Goal: Navigation & Orientation: Find specific page/section

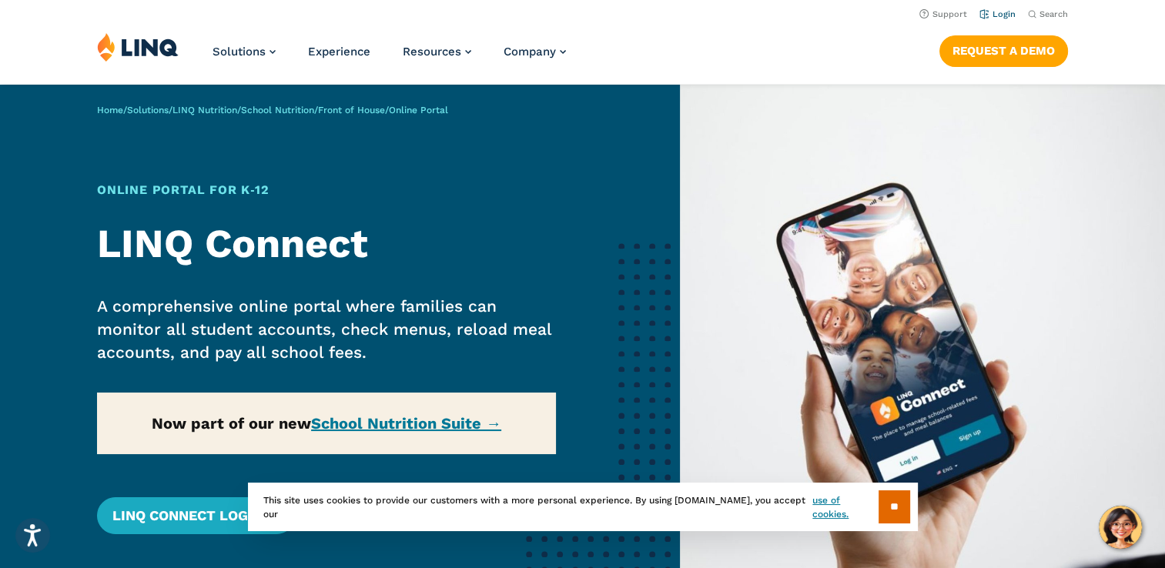
click at [997, 16] on link "Login" at bounding box center [997, 14] width 36 height 10
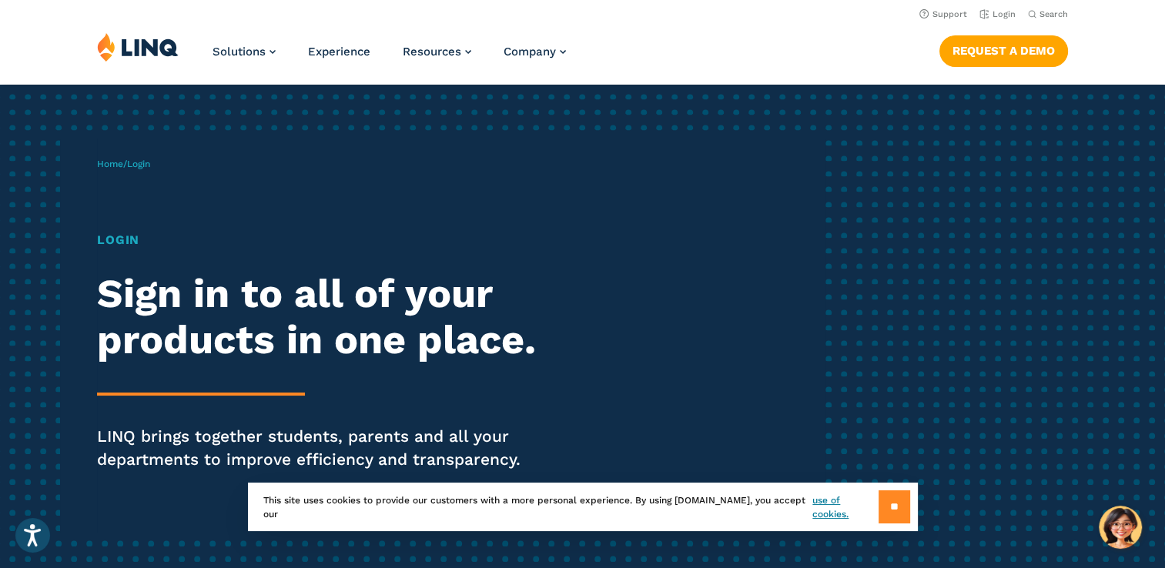
click at [900, 504] on input "**" at bounding box center [895, 506] width 32 height 33
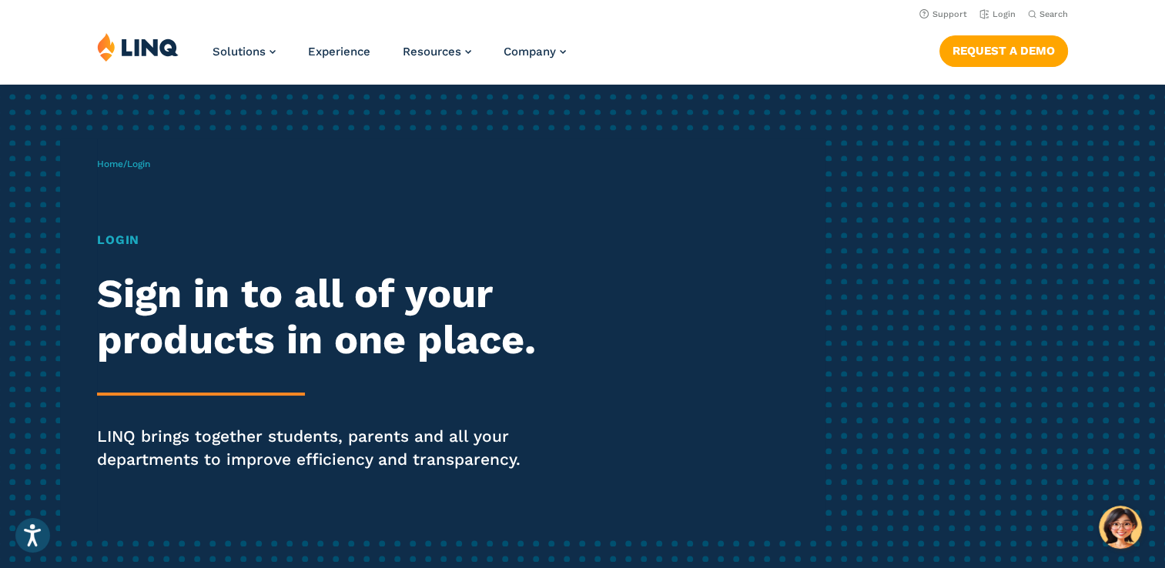
click at [127, 239] on h1 "Login" at bounding box center [321, 240] width 449 height 18
click at [143, 162] on span "Login" at bounding box center [138, 164] width 23 height 11
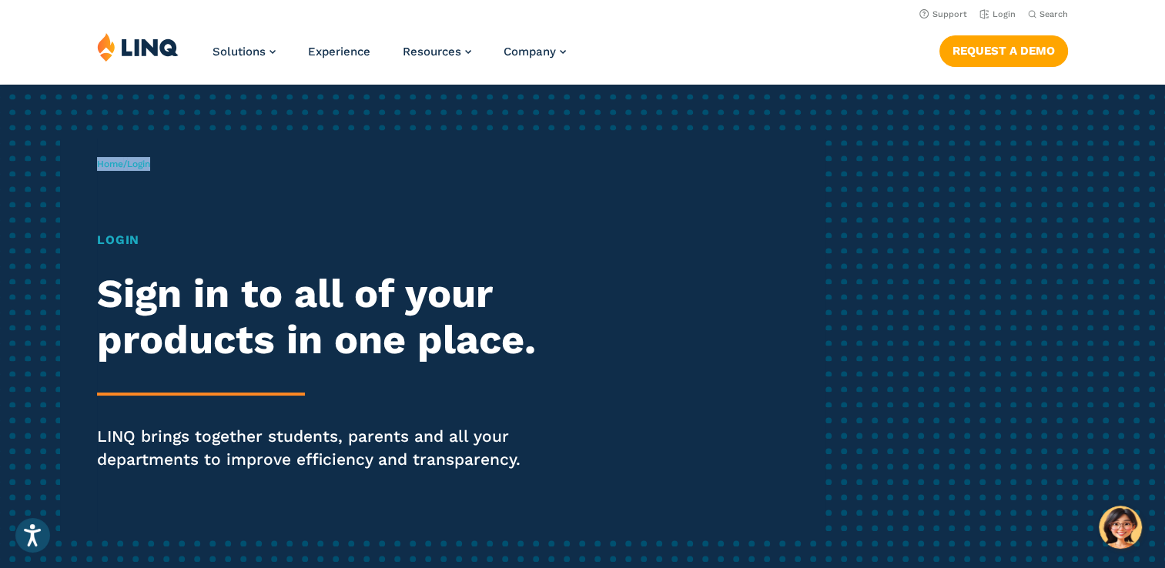
click at [143, 162] on span "Login" at bounding box center [138, 164] width 23 height 11
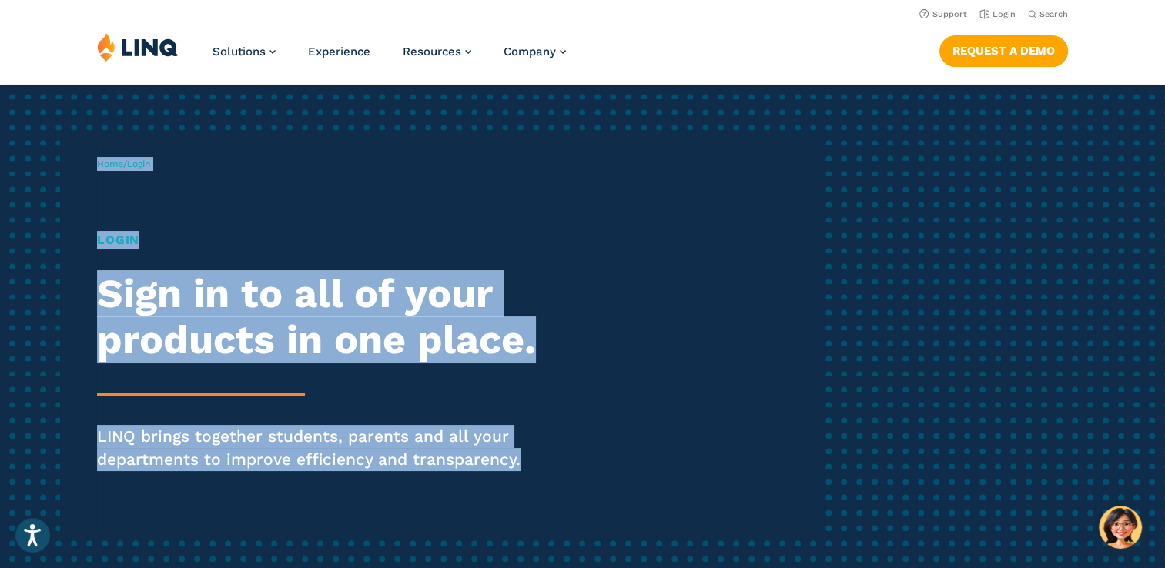
drag, startPoint x: 143, startPoint y: 162, endPoint x: 675, endPoint y: 451, distance: 605.7
click at [675, 451] on div "Home / Login Login Sign in to all of your products in one place. LINQ brings to…" at bounding box center [461, 336] width 728 height 394
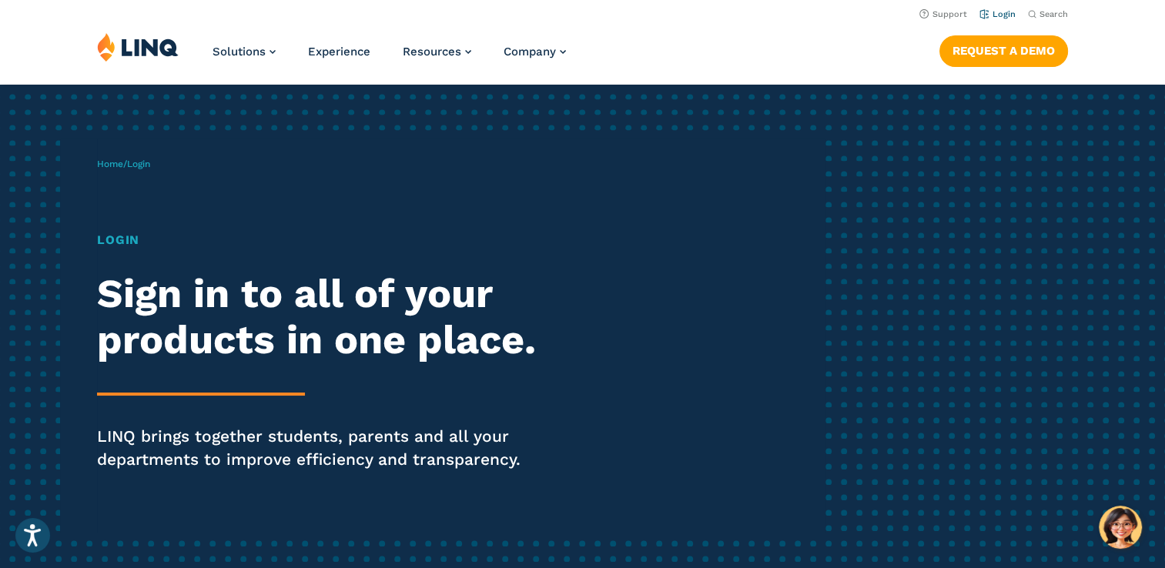
click at [1010, 12] on link "Login" at bounding box center [997, 14] width 36 height 10
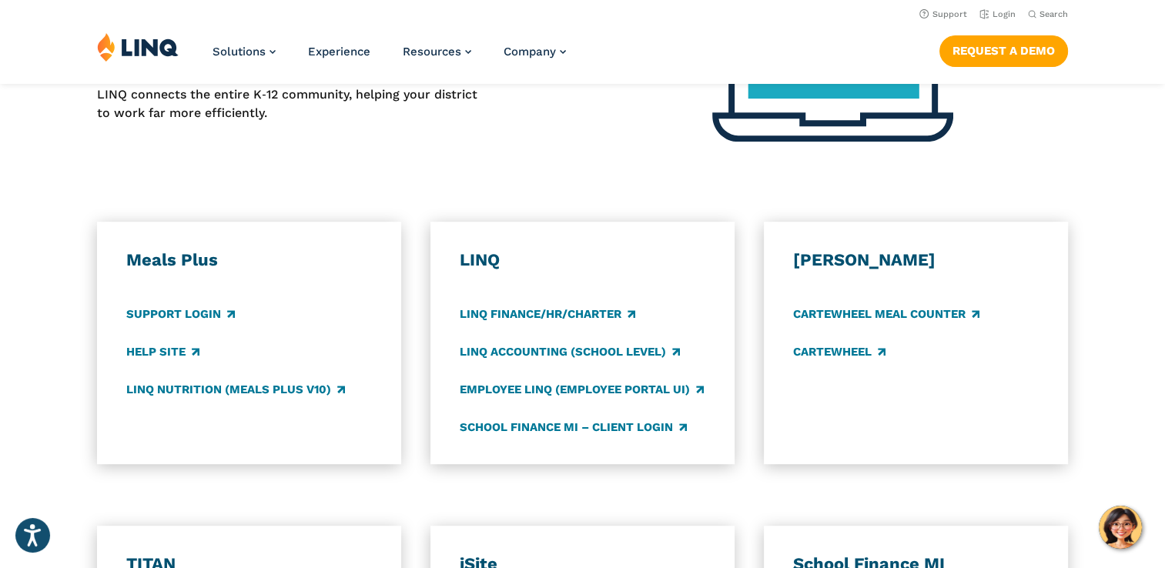
scroll to position [704, 0]
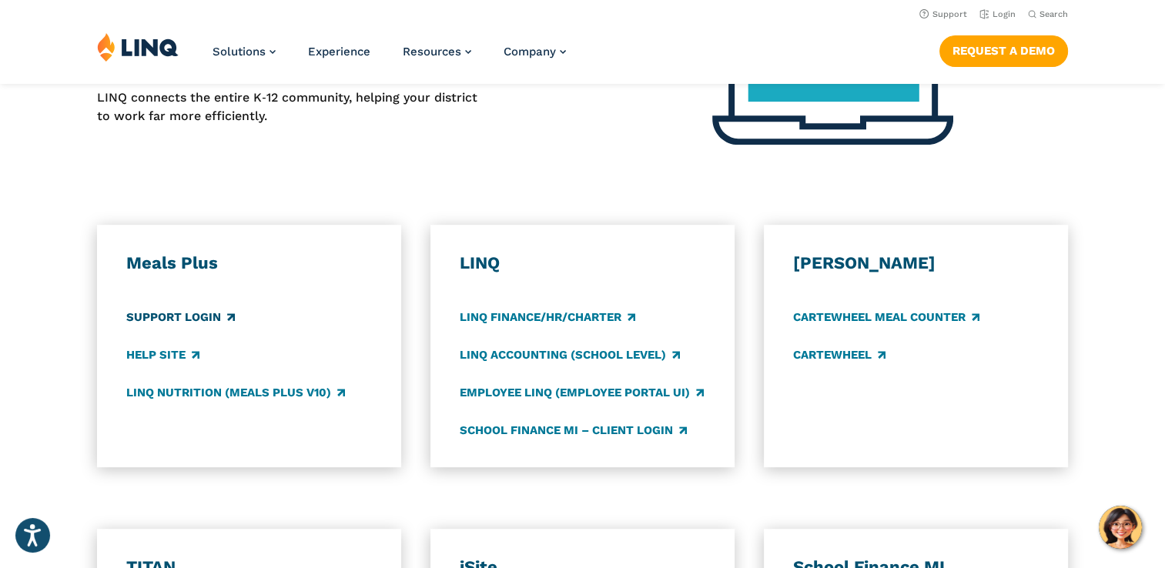
click at [180, 316] on link "Support Login" at bounding box center [180, 317] width 109 height 17
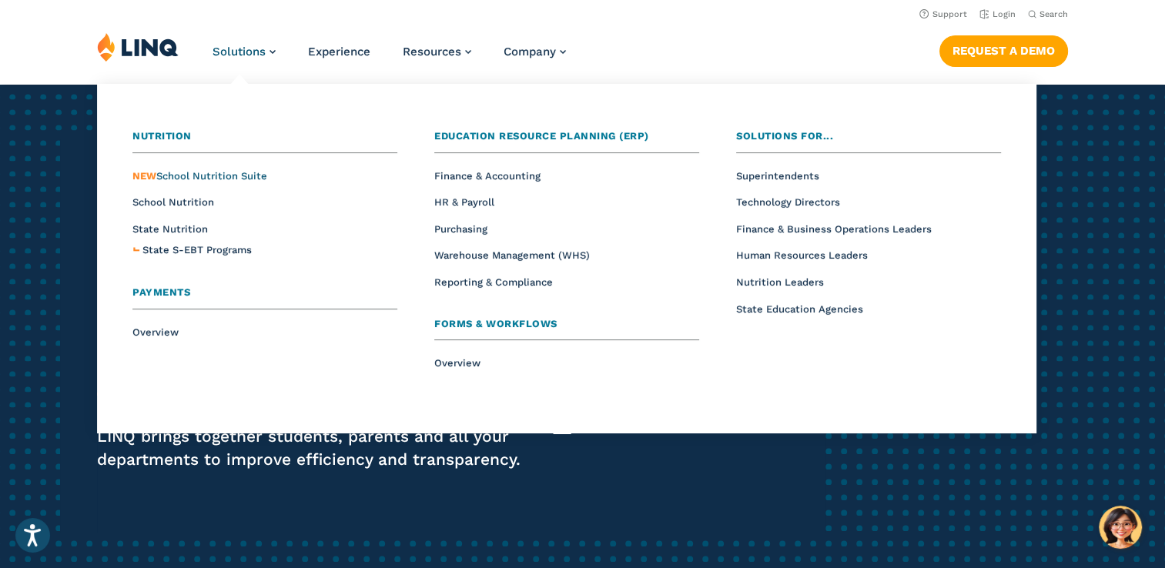
click at [231, 176] on span "NEW School Nutrition Suite" at bounding box center [199, 176] width 135 height 12
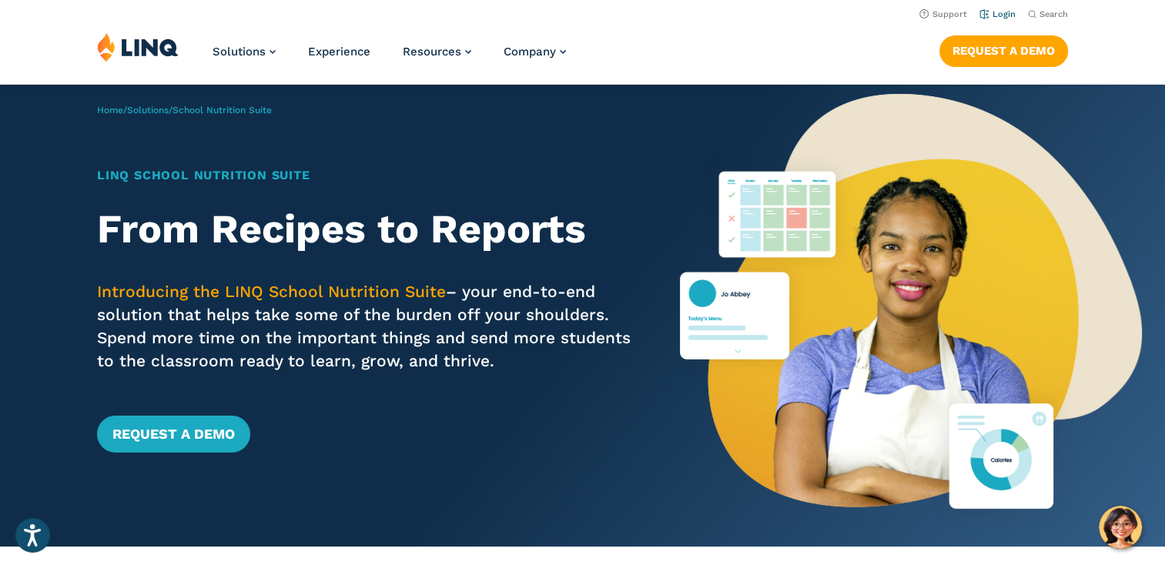
click at [993, 16] on link "Login" at bounding box center [997, 14] width 36 height 10
